Goal: Navigation & Orientation: Find specific page/section

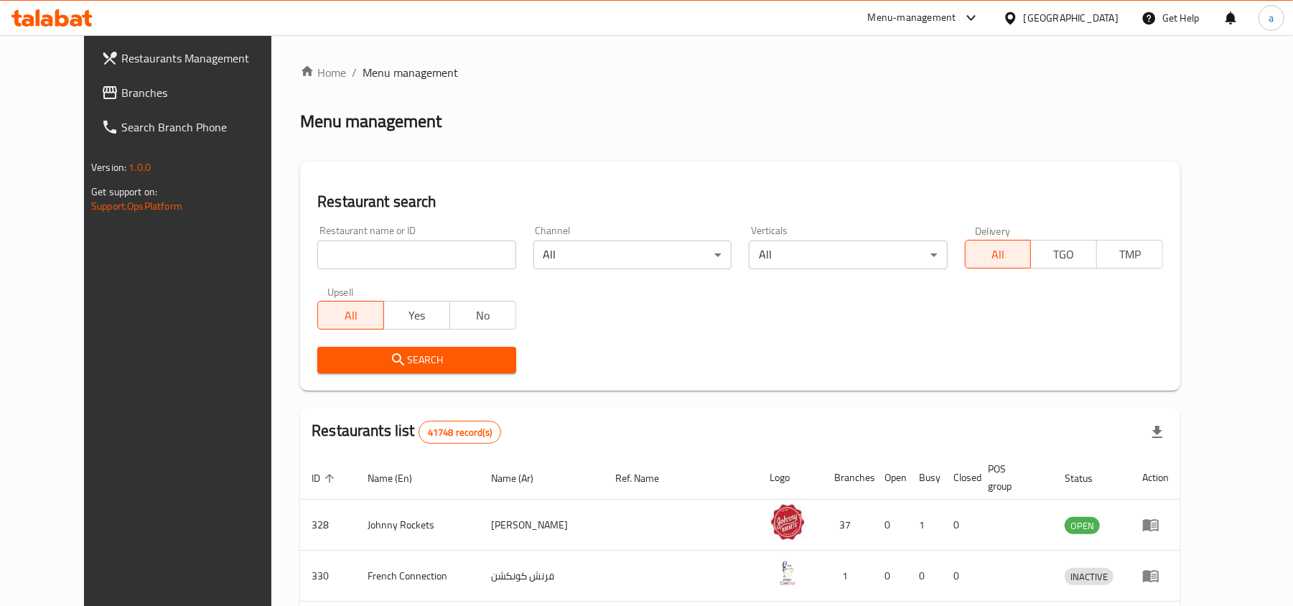
click at [59, 22] on icon at bounding box center [51, 17] width 81 height 17
drag, startPoint x: 82, startPoint y: 99, endPoint x: 82, endPoint y: 109, distance: 10.1
click at [121, 99] on span "Branches" at bounding box center [204, 92] width 167 height 17
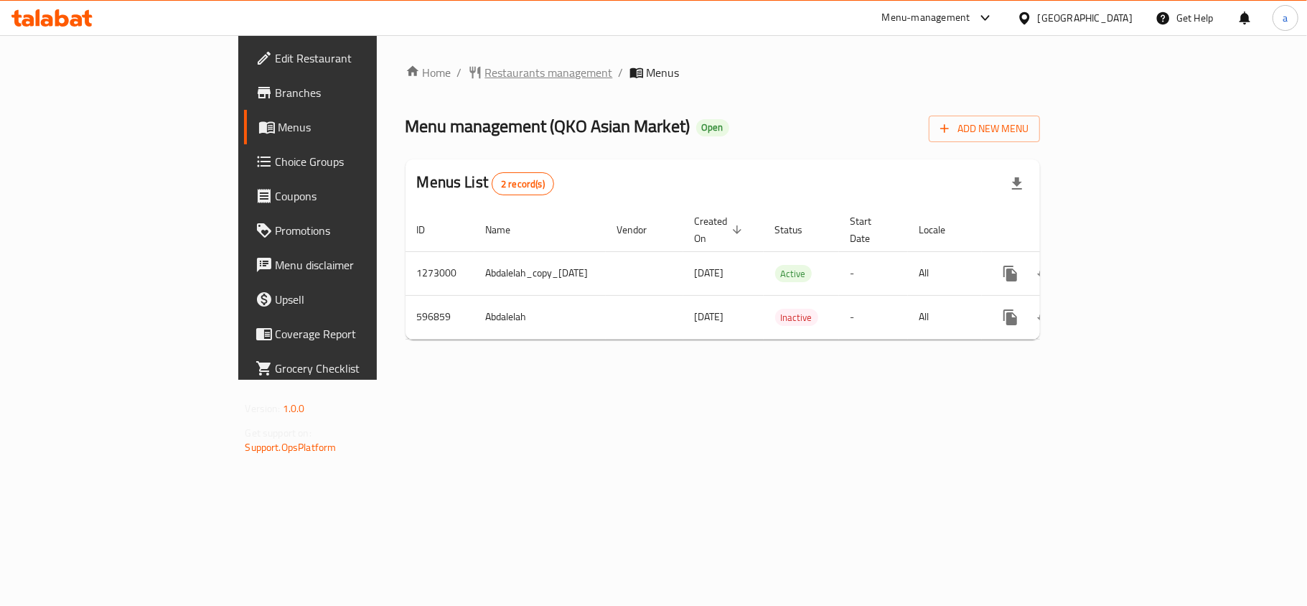
drag, startPoint x: 423, startPoint y: 52, endPoint x: 417, endPoint y: 80, distance: 28.6
click at [423, 52] on div "Home / Restaurants management / Menus Menu management ( QKO Asian Market ) Open…" at bounding box center [723, 207] width 693 height 345
click at [485, 80] on span "Restaurants management" at bounding box center [549, 72] width 128 height 17
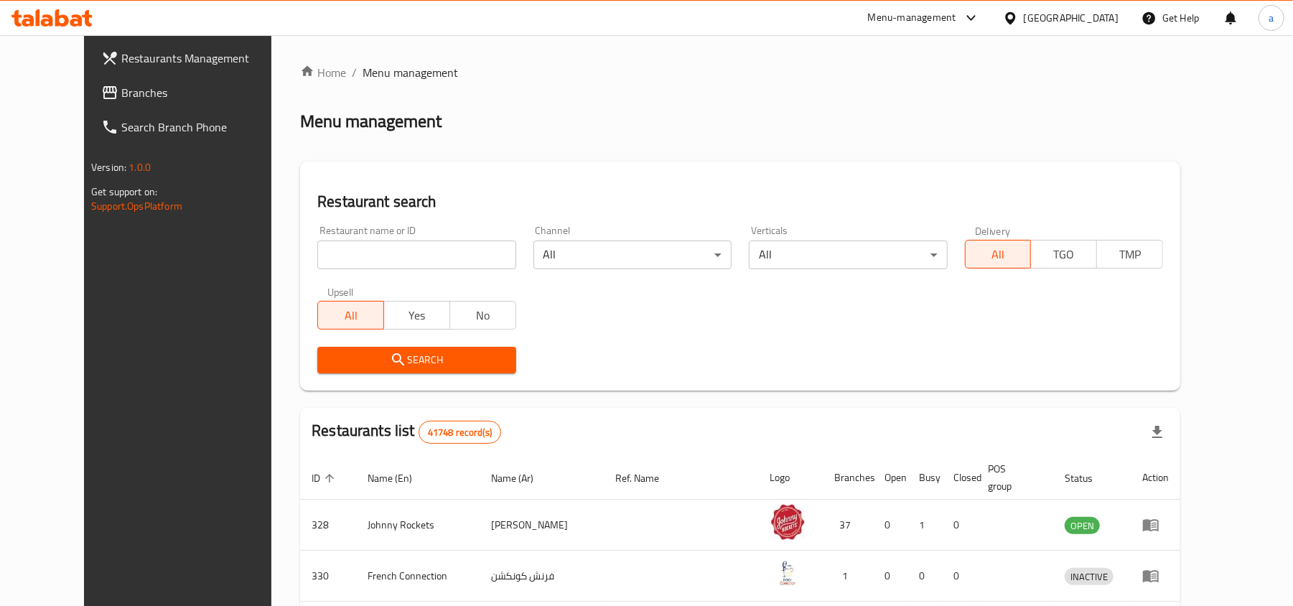
click at [391, 253] on input "search" at bounding box center [416, 255] width 198 height 29
paste input "637375"
type input "637375"
click button "Search" at bounding box center [416, 360] width 198 height 27
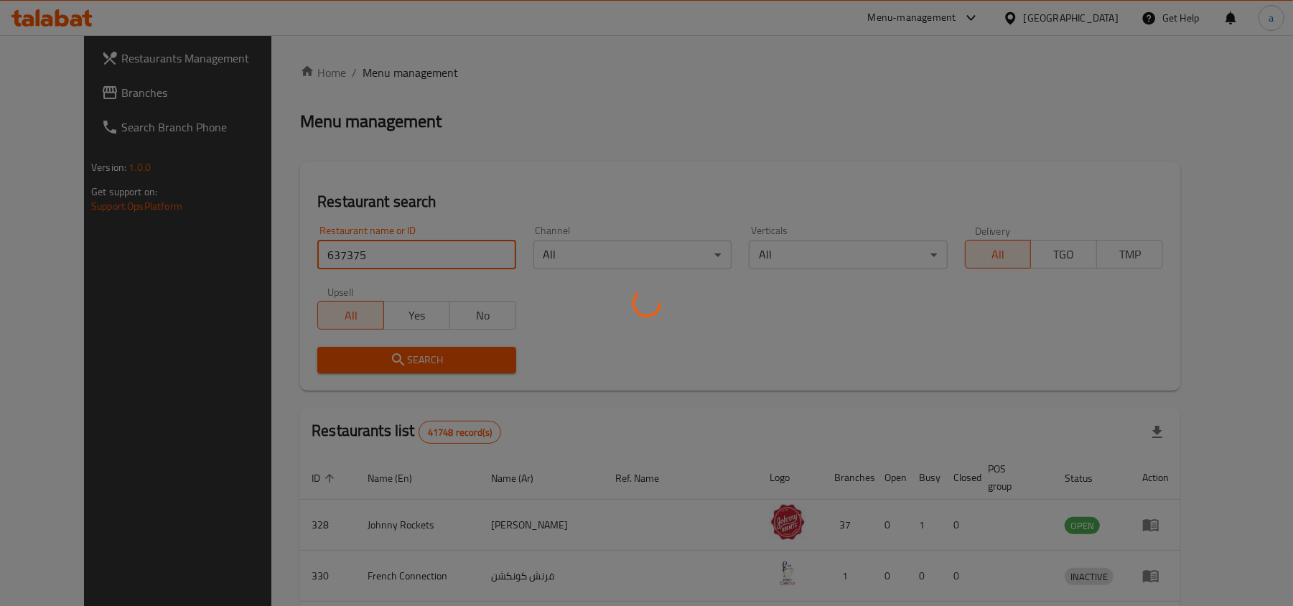
click at [762, 360] on div at bounding box center [646, 303] width 1293 height 606
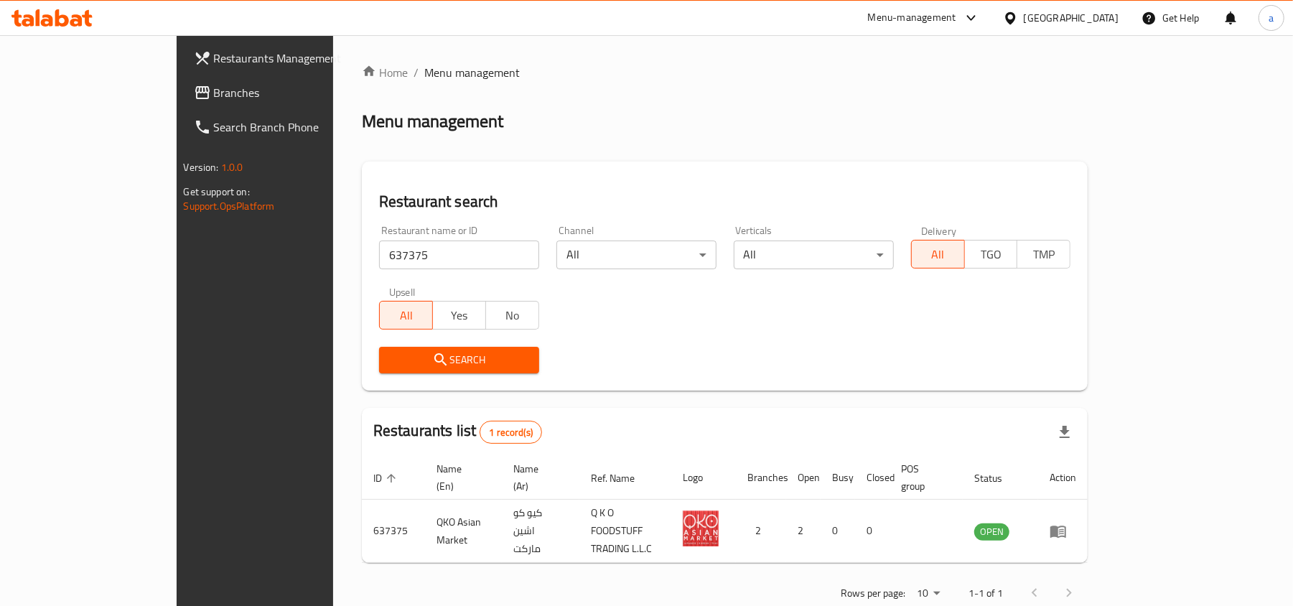
click at [214, 98] on span "Branches" at bounding box center [297, 92] width 167 height 17
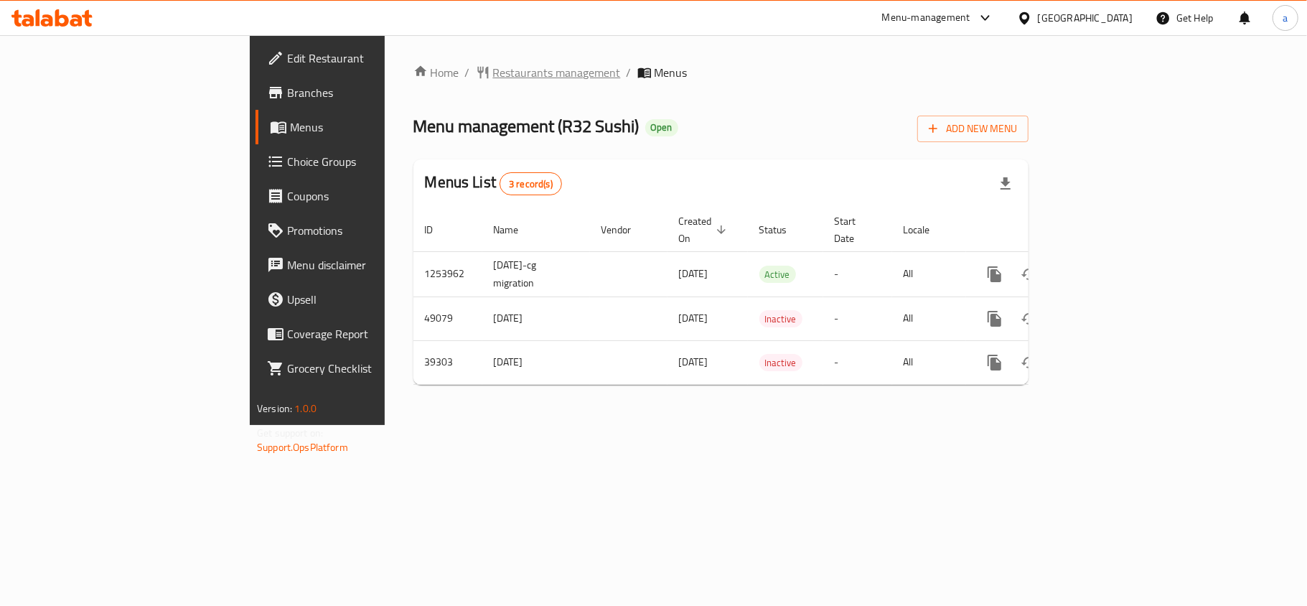
click at [493, 67] on span "Restaurants management" at bounding box center [557, 72] width 128 height 17
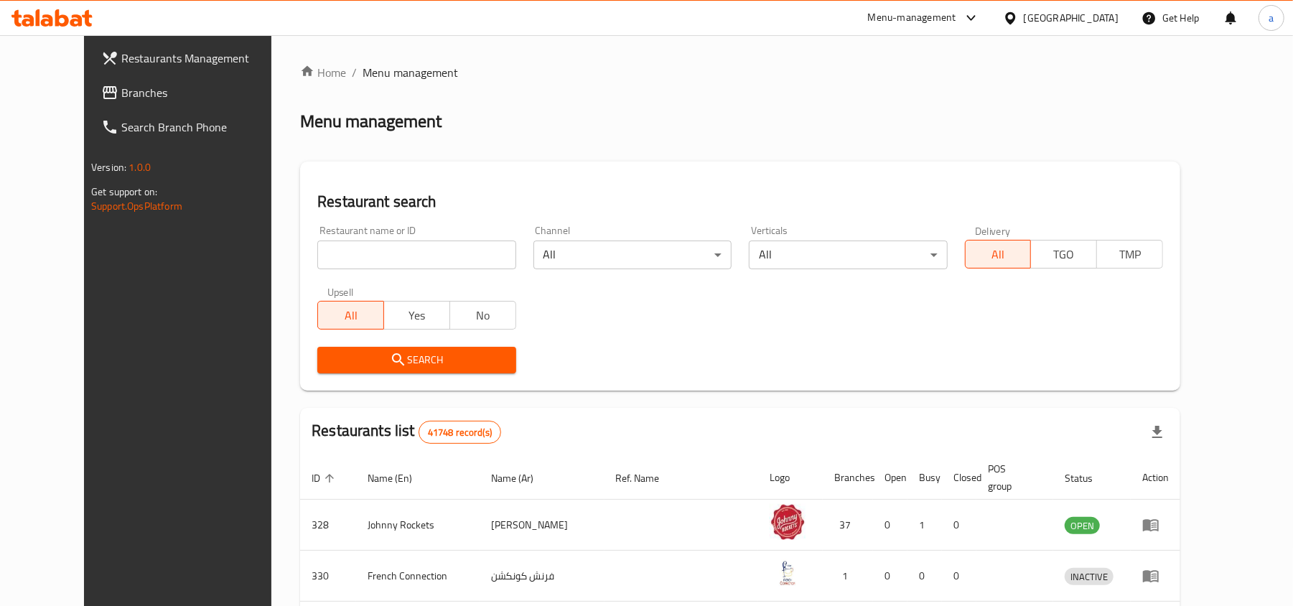
click at [103, 96] on div at bounding box center [646, 303] width 1293 height 606
click at [121, 96] on span "Branches" at bounding box center [204, 92] width 167 height 17
